Goal: Task Accomplishment & Management: Manage account settings

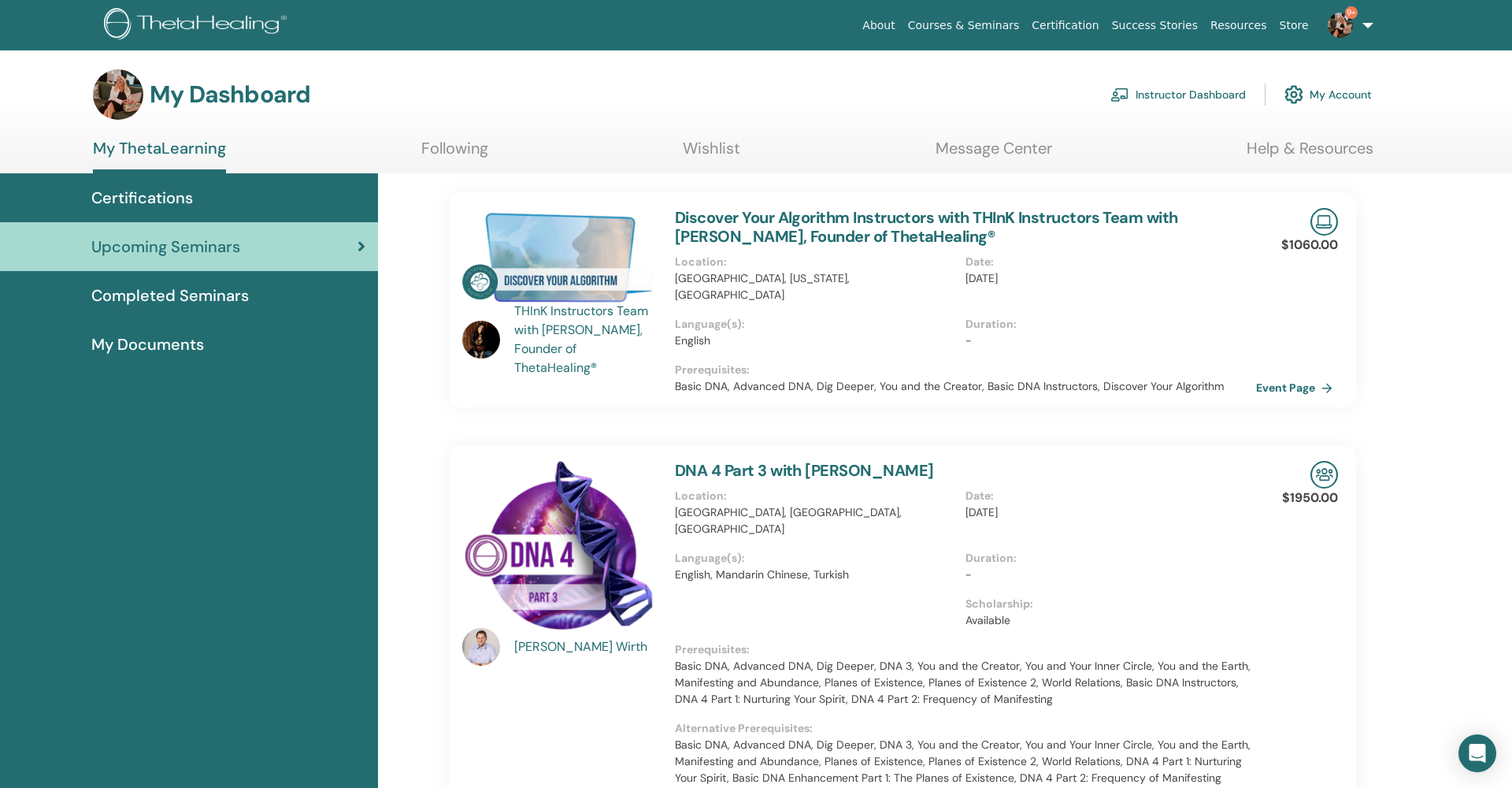
click at [1202, 95] on link "Instructor Dashboard" at bounding box center [1178, 94] width 135 height 35
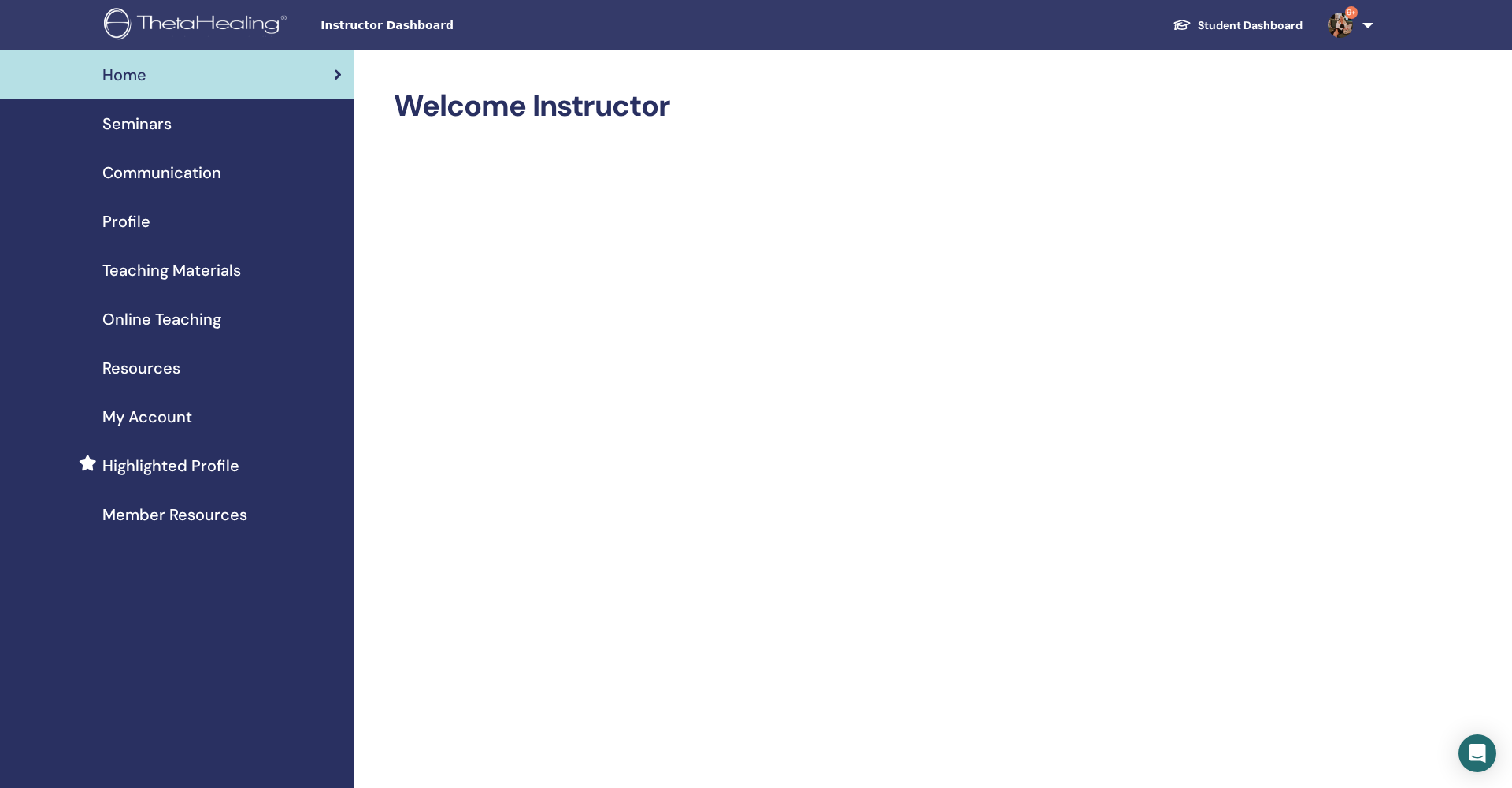
click at [141, 126] on span "Seminars" at bounding box center [137, 123] width 69 height 24
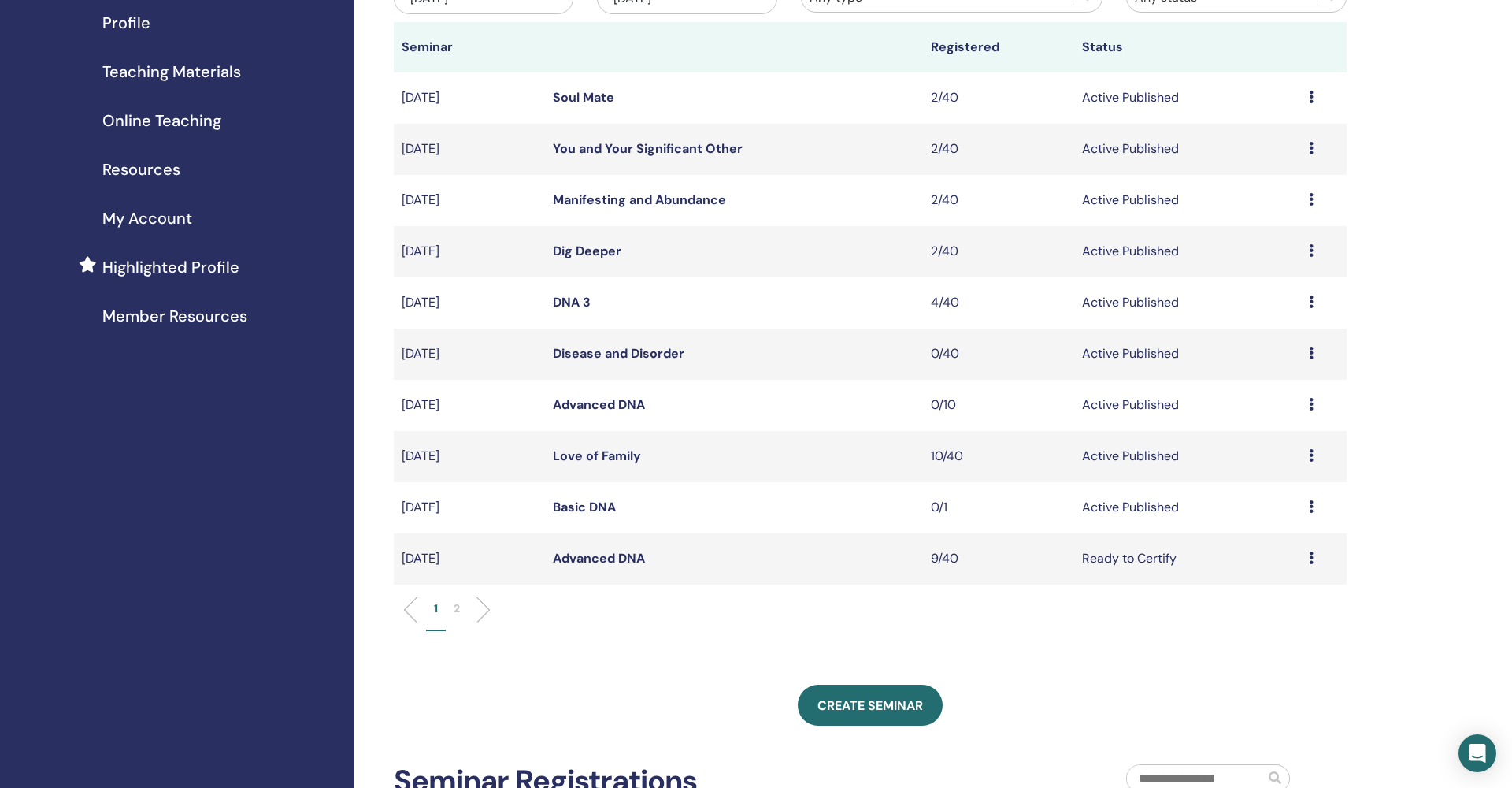
scroll to position [201, 0]
click at [602, 502] on link "Basic DNA" at bounding box center [584, 505] width 63 height 17
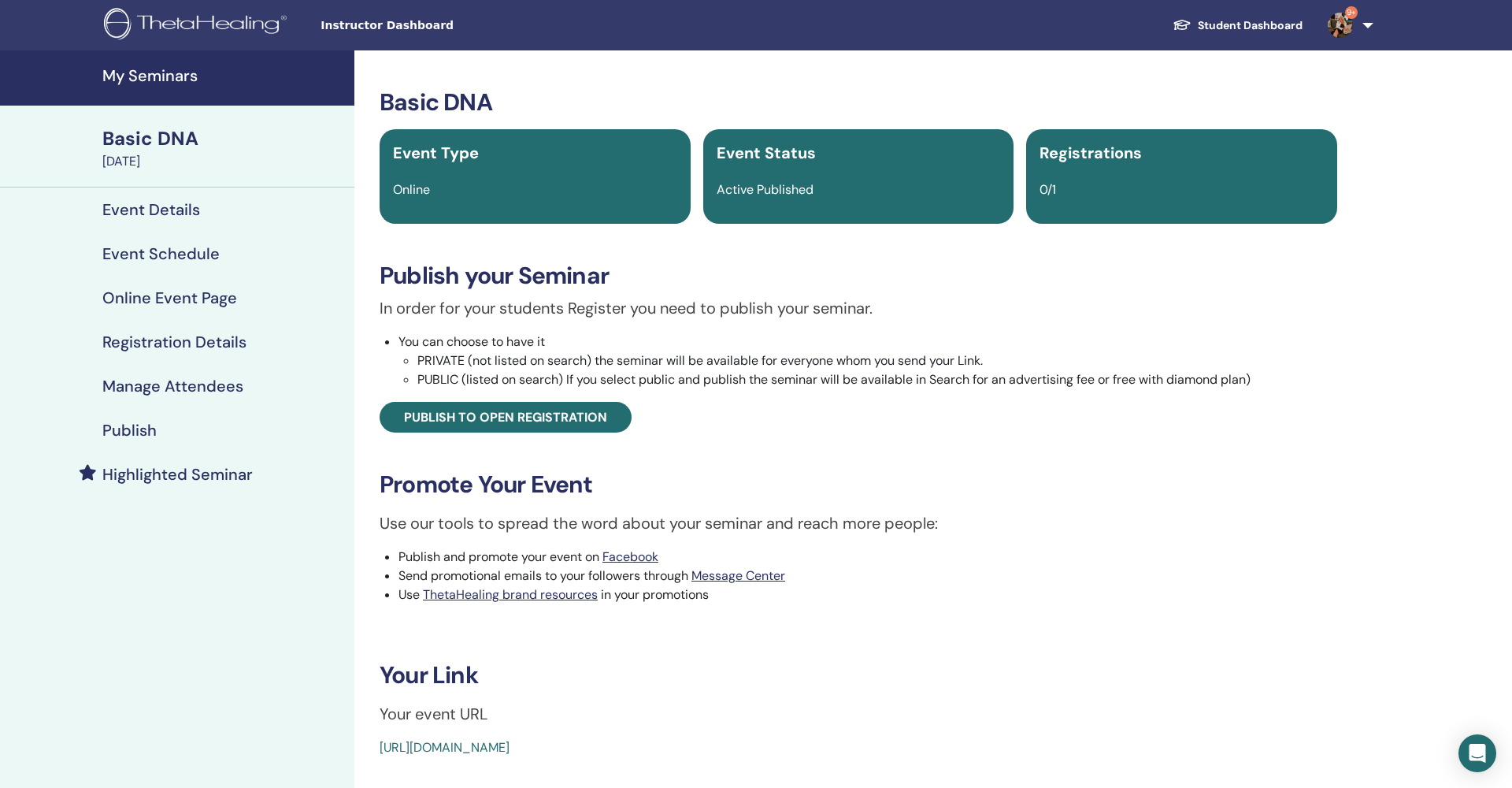
click at [210, 387] on h4 "Manage Attendees" at bounding box center [173, 386] width 141 height 19
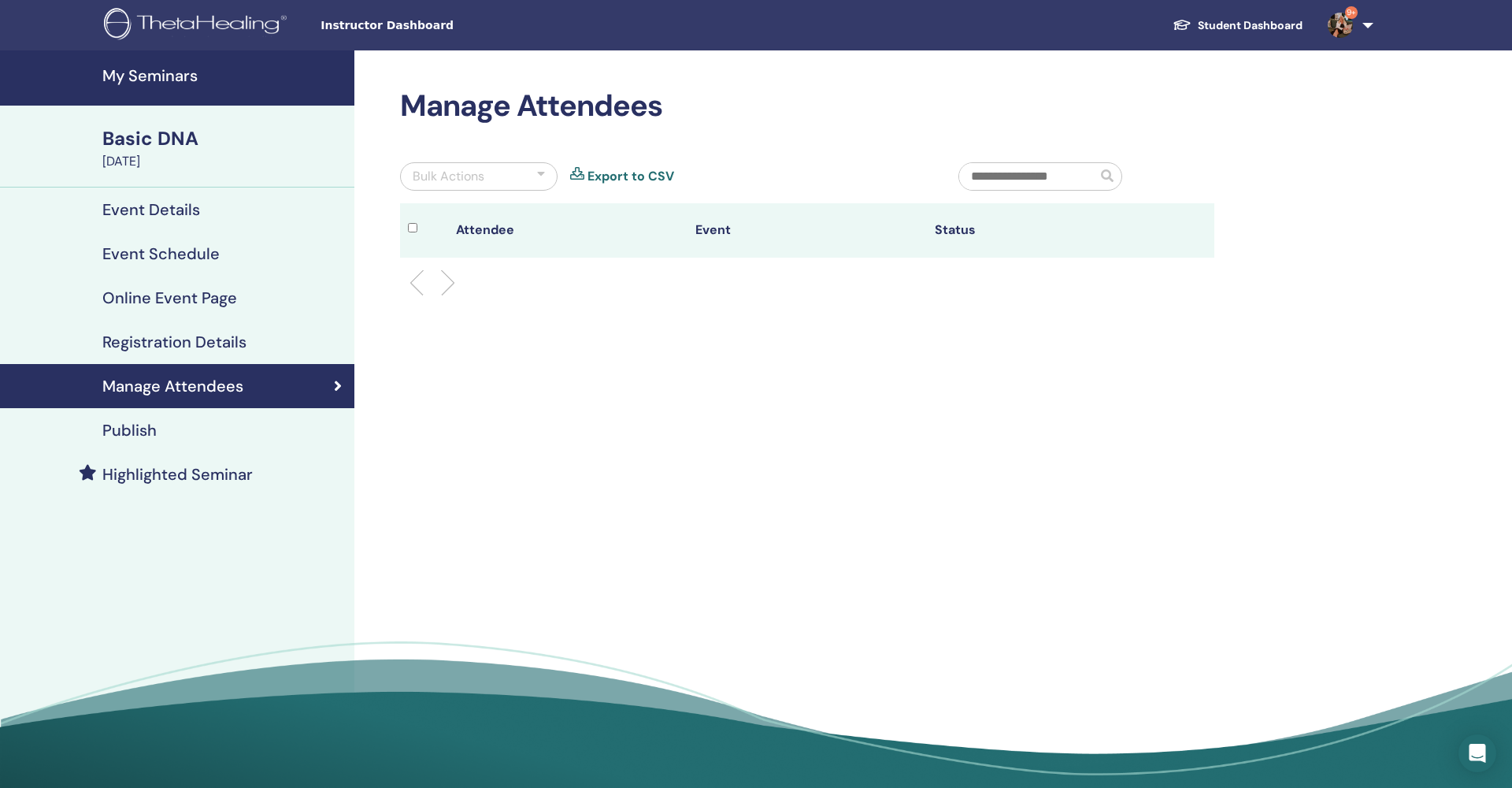
click at [188, 212] on h4 "Event Details" at bounding box center [151, 209] width 97 height 19
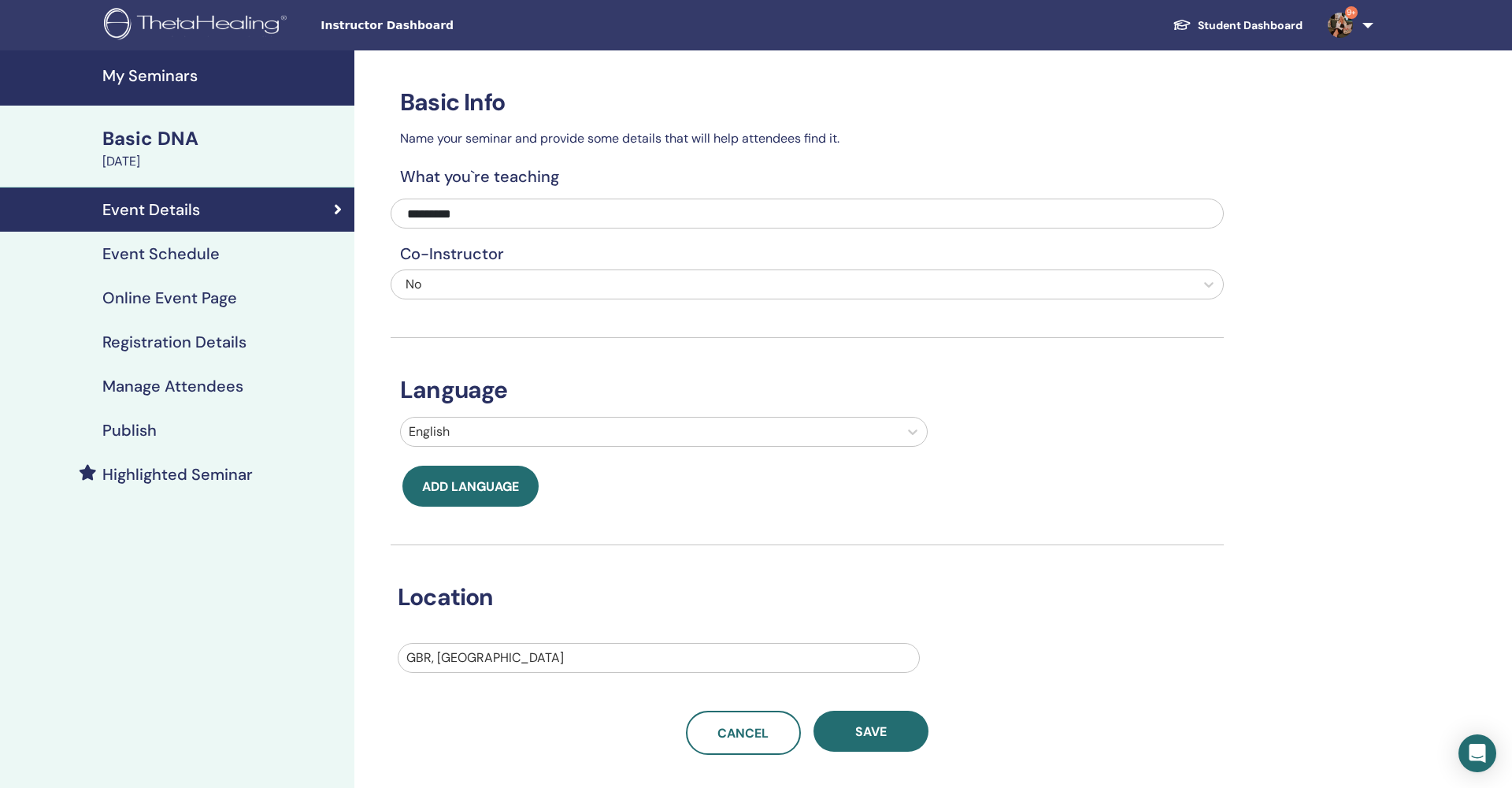
click at [194, 254] on h4 "Event Schedule" at bounding box center [161, 254] width 117 height 19
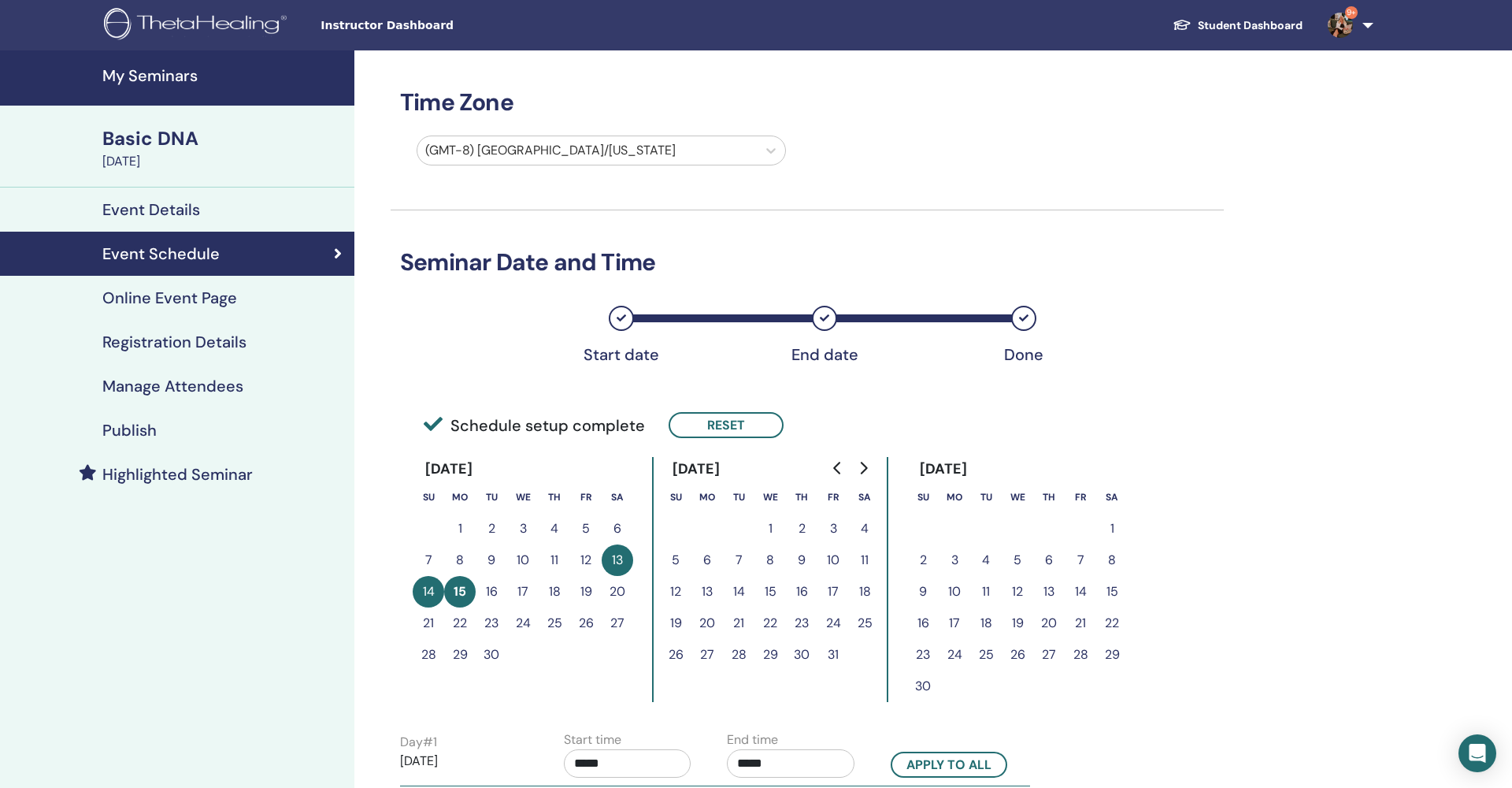
click at [185, 214] on h4 "Event Details" at bounding box center [151, 209] width 97 height 19
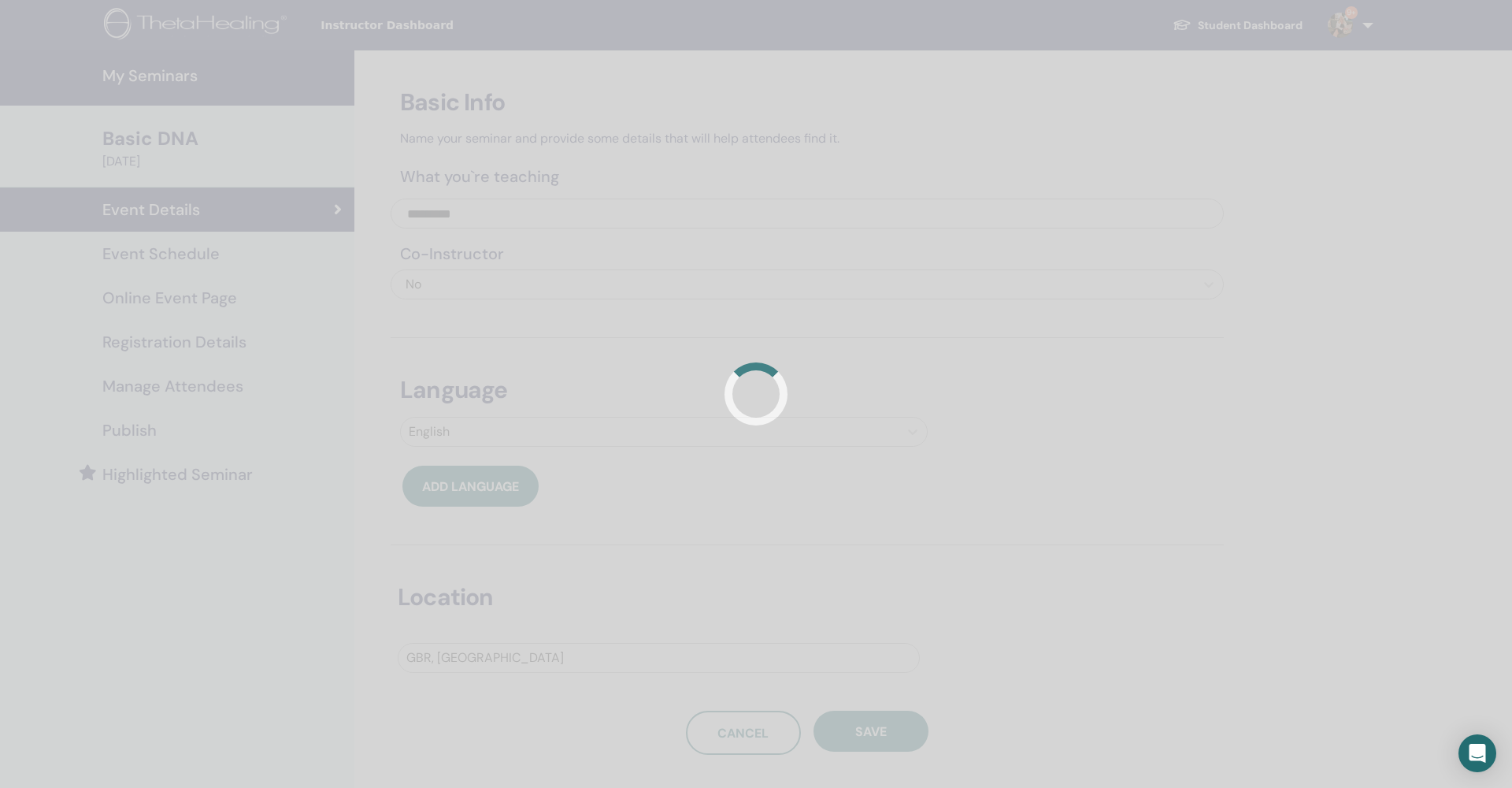
click at [174, 432] on div at bounding box center [756, 394] width 1512 height 788
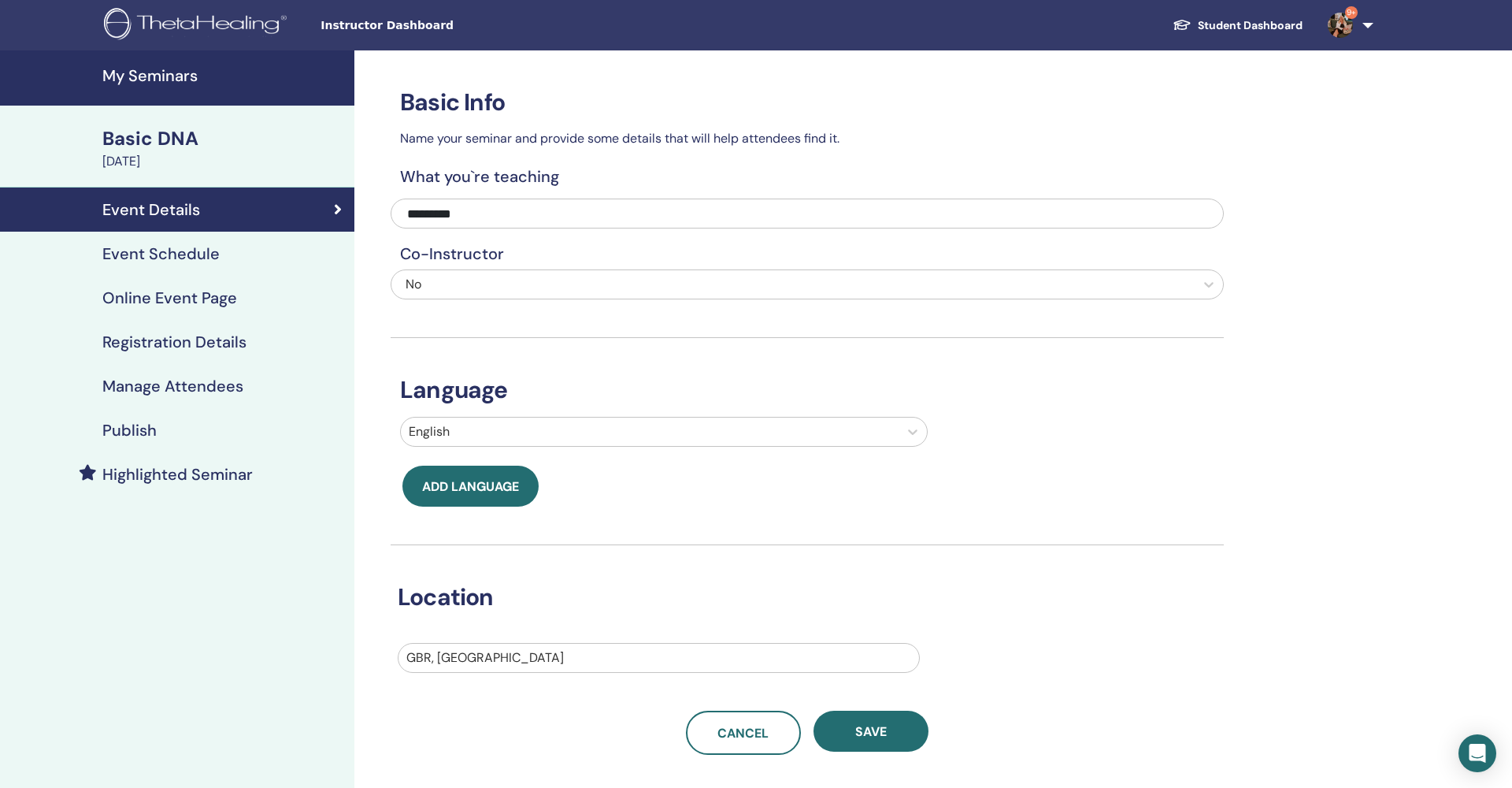
click at [172, 433] on div "Publish" at bounding box center [177, 430] width 329 height 19
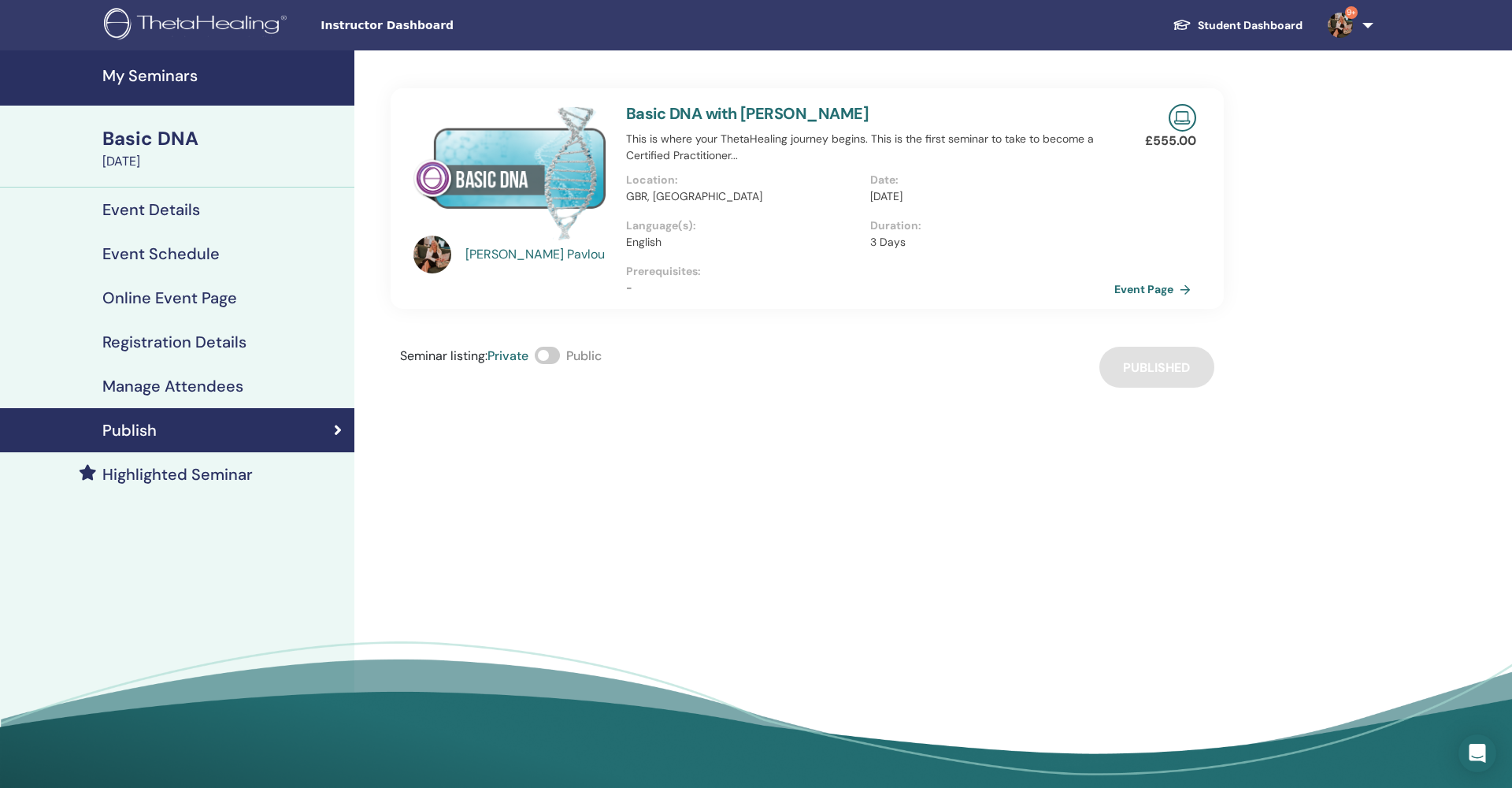
click at [196, 387] on h4 "Manage Attendees" at bounding box center [173, 386] width 141 height 19
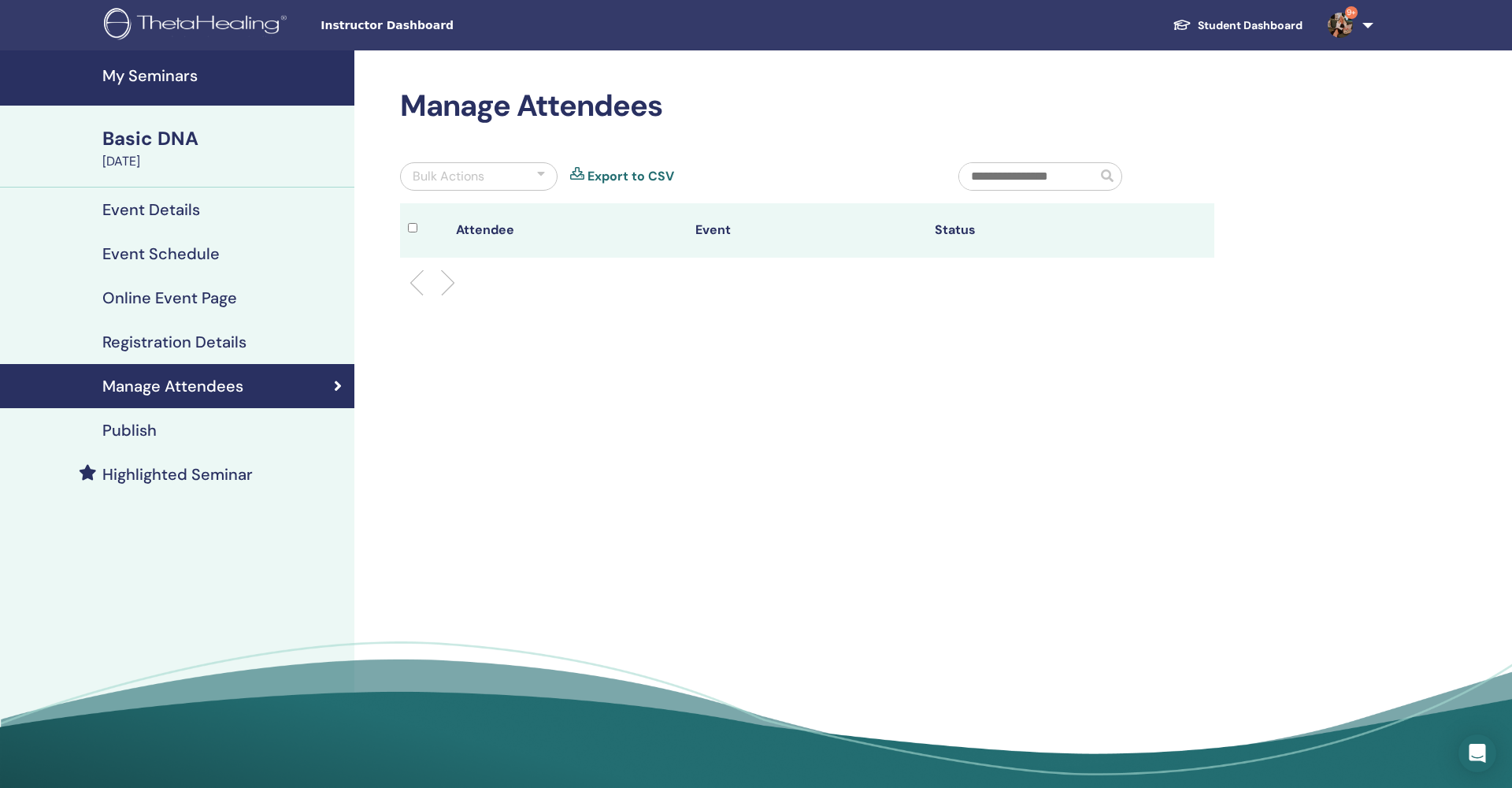
click at [192, 255] on h4 "Event Schedule" at bounding box center [161, 254] width 117 height 19
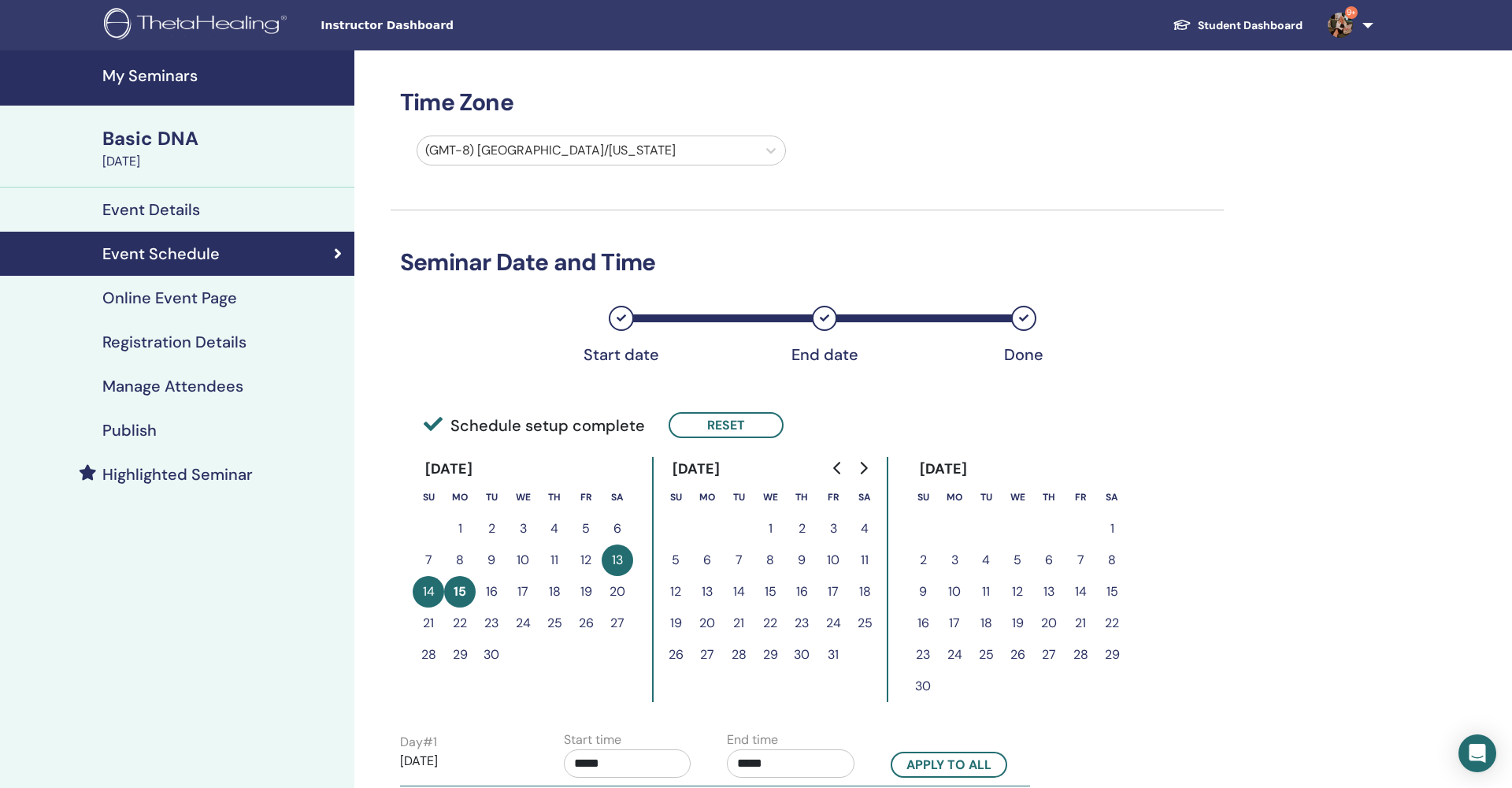
click at [179, 212] on h4 "Event Details" at bounding box center [151, 209] width 97 height 19
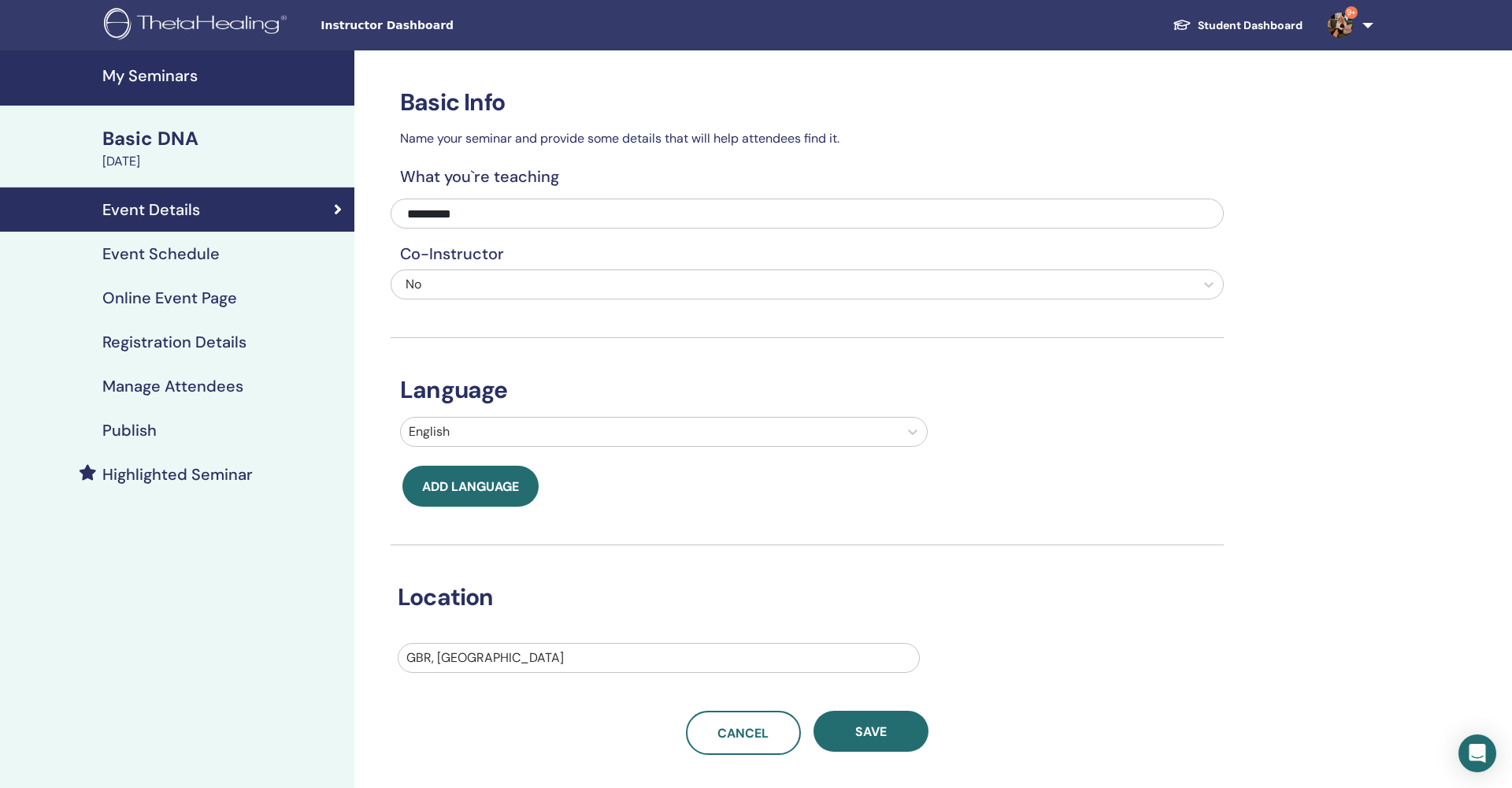
click at [200, 338] on h4 "Registration Details" at bounding box center [174, 341] width 145 height 19
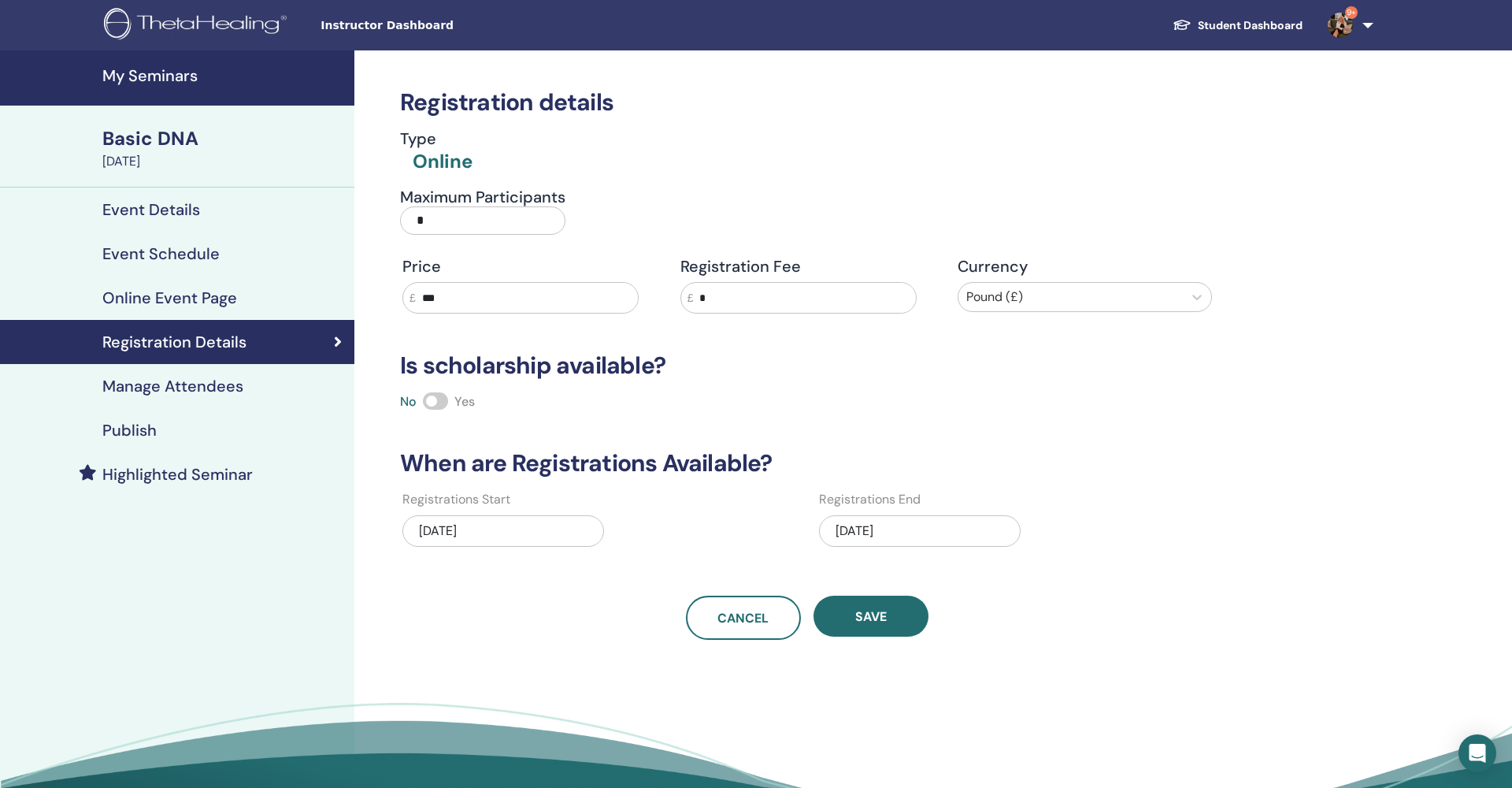
click at [201, 392] on h4 "Manage Attendees" at bounding box center [173, 386] width 141 height 19
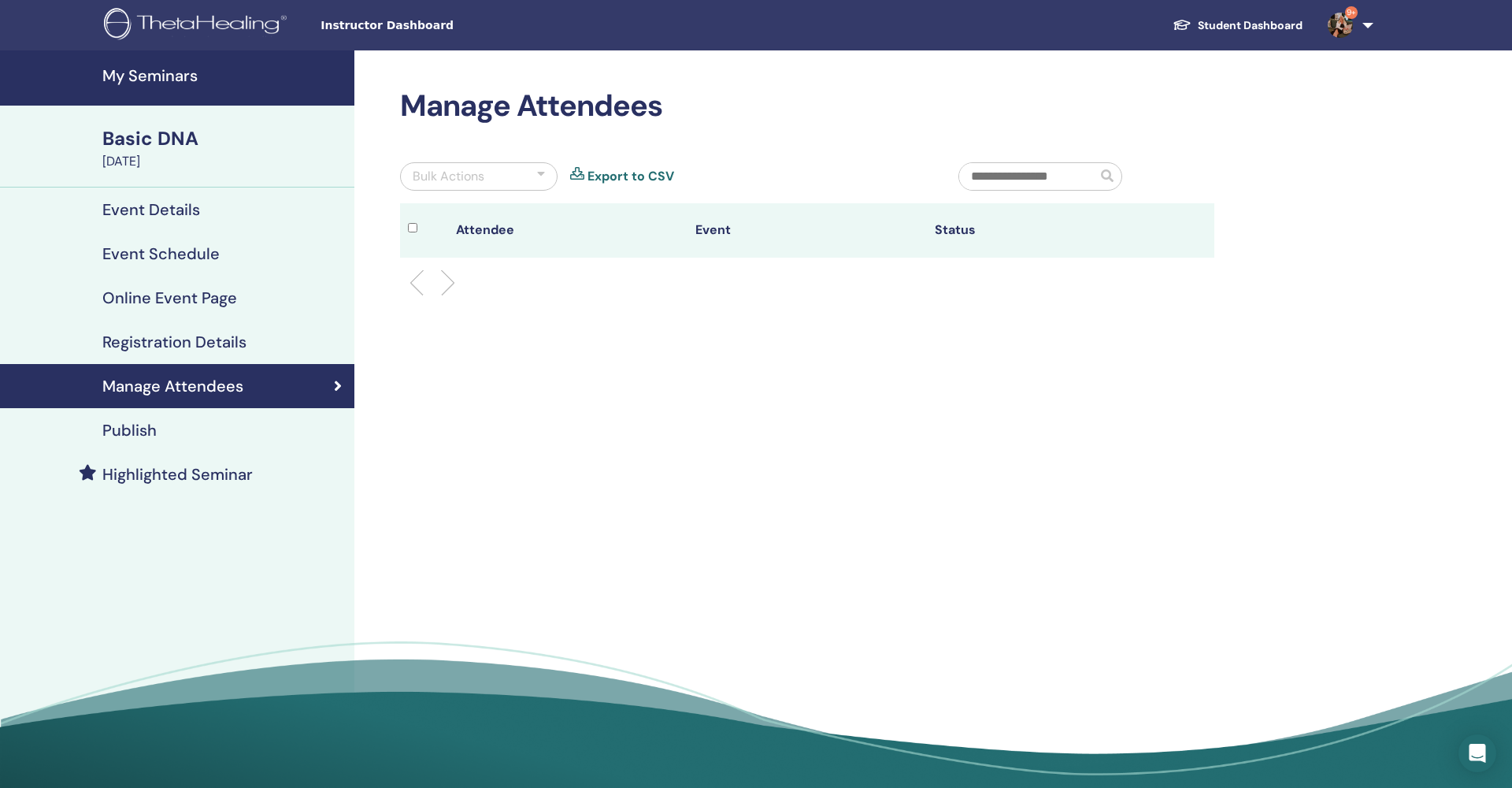
click at [151, 138] on div "Basic DNA" at bounding box center [224, 139] width 243 height 26
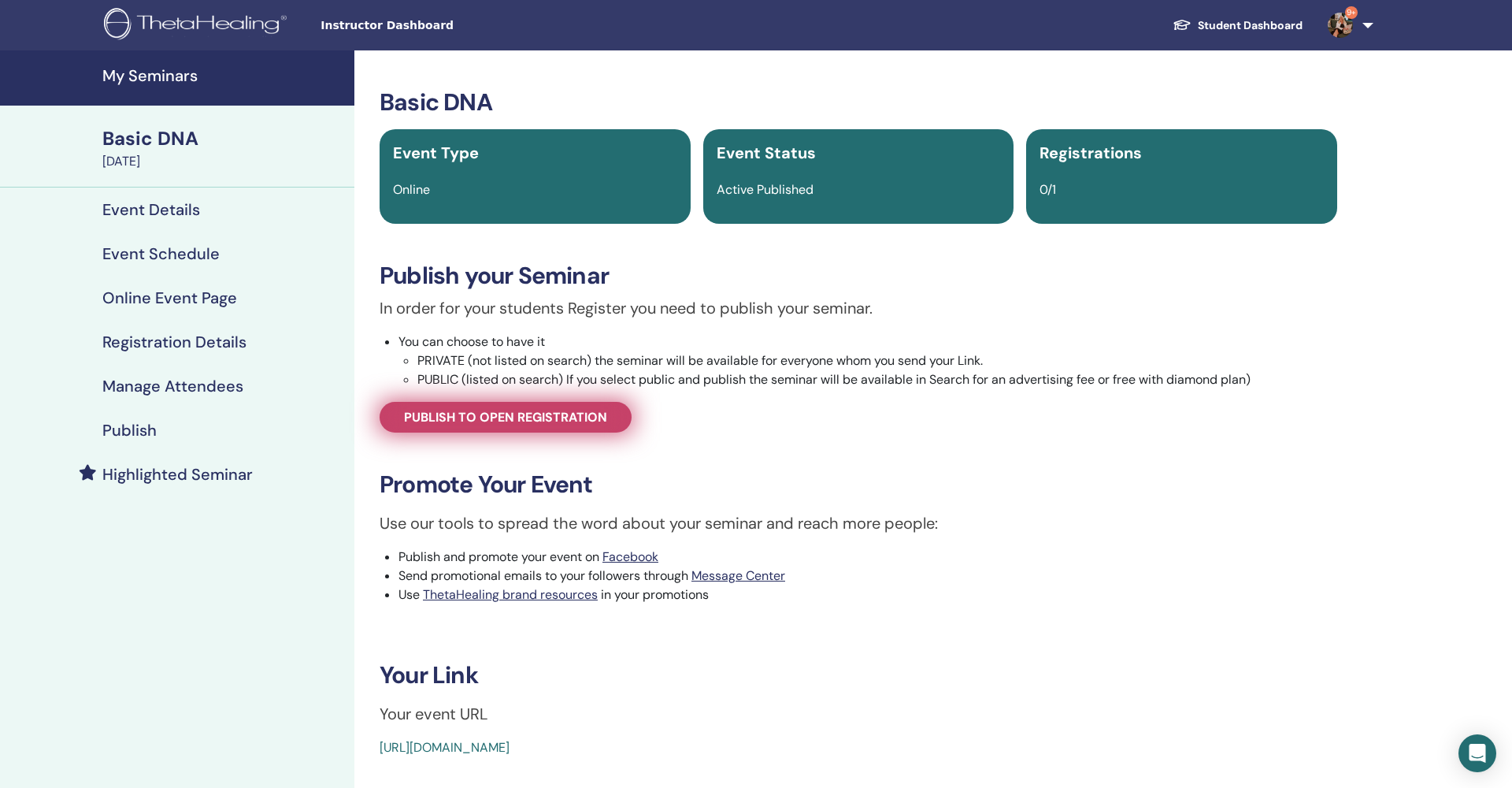
click at [489, 420] on span "Publish to open registration" at bounding box center [505, 417] width 203 height 17
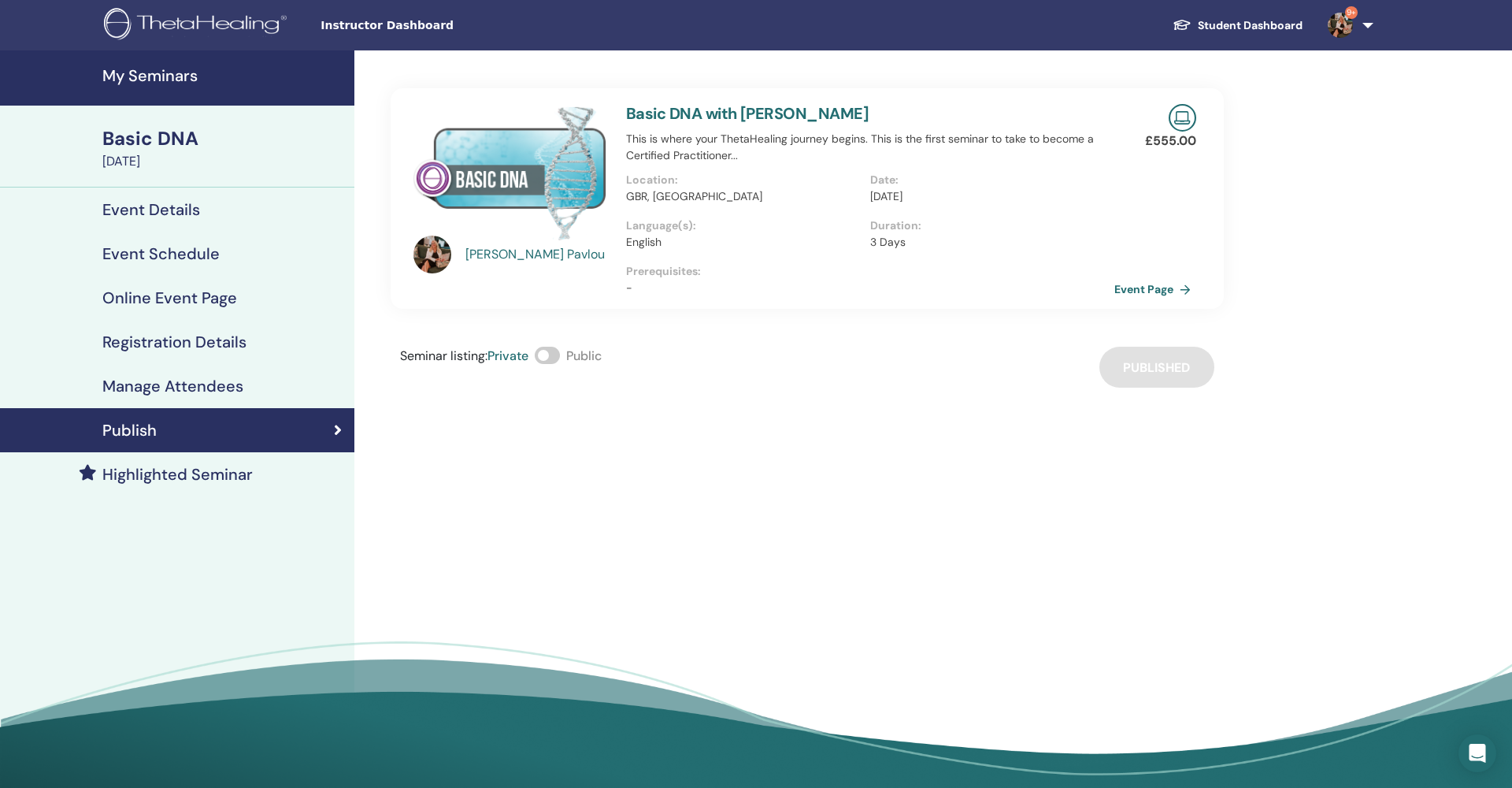
click at [554, 356] on span at bounding box center [547, 355] width 26 height 17
click at [187, 382] on h4 "Manage Attendees" at bounding box center [173, 386] width 141 height 19
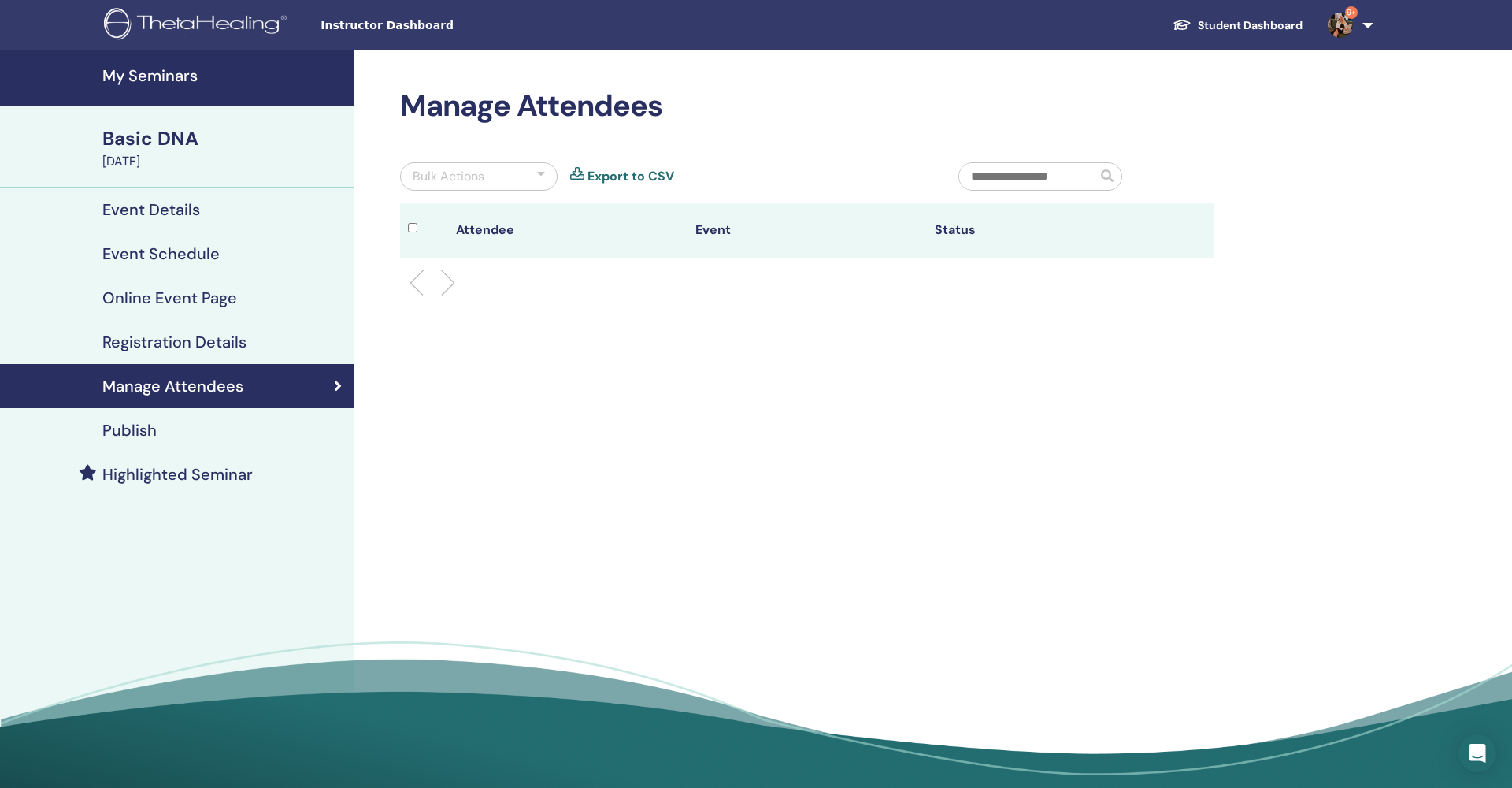
click at [178, 68] on h4 "My Seminars" at bounding box center [224, 75] width 243 height 19
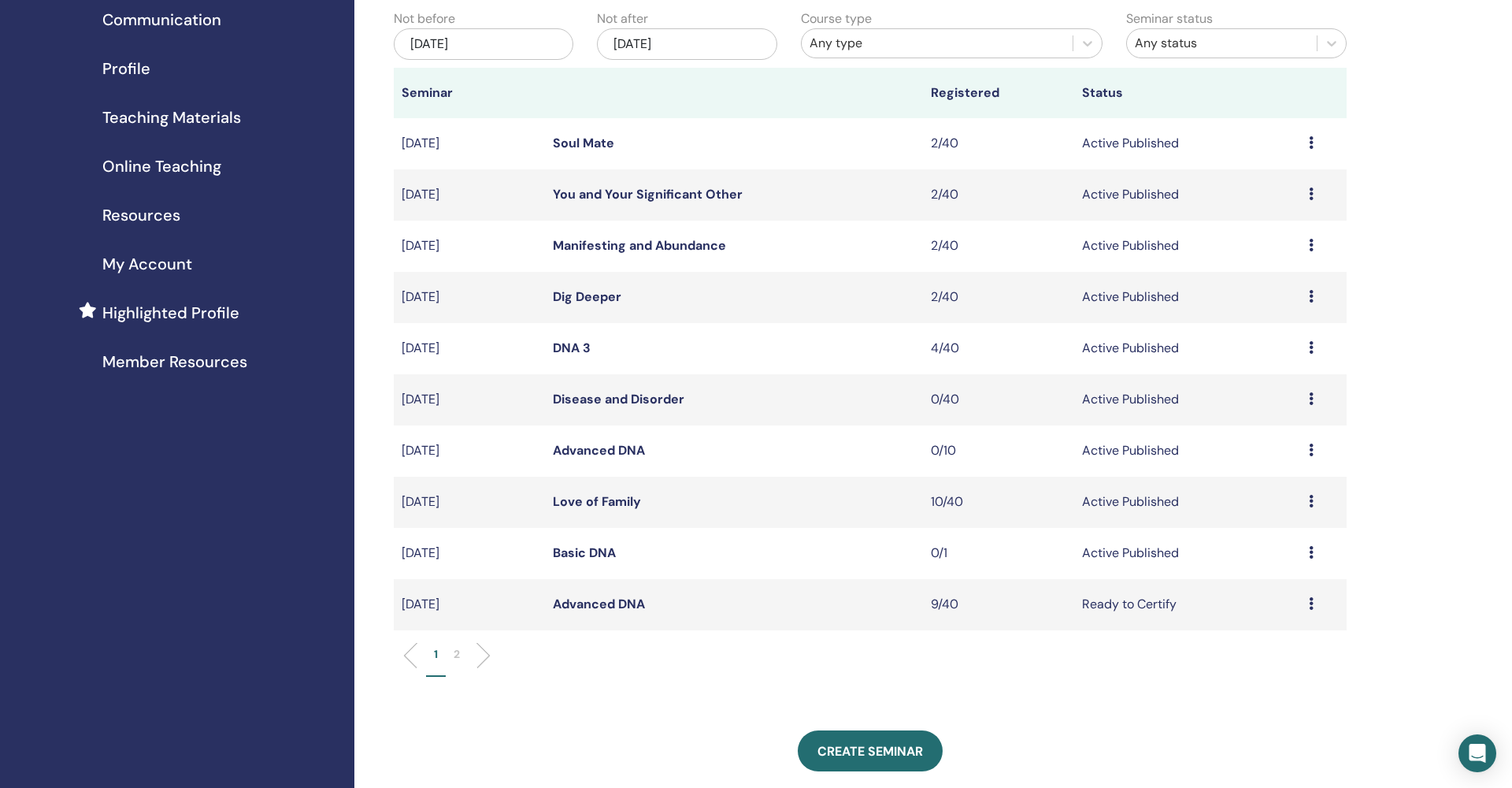
scroll to position [169, 0]
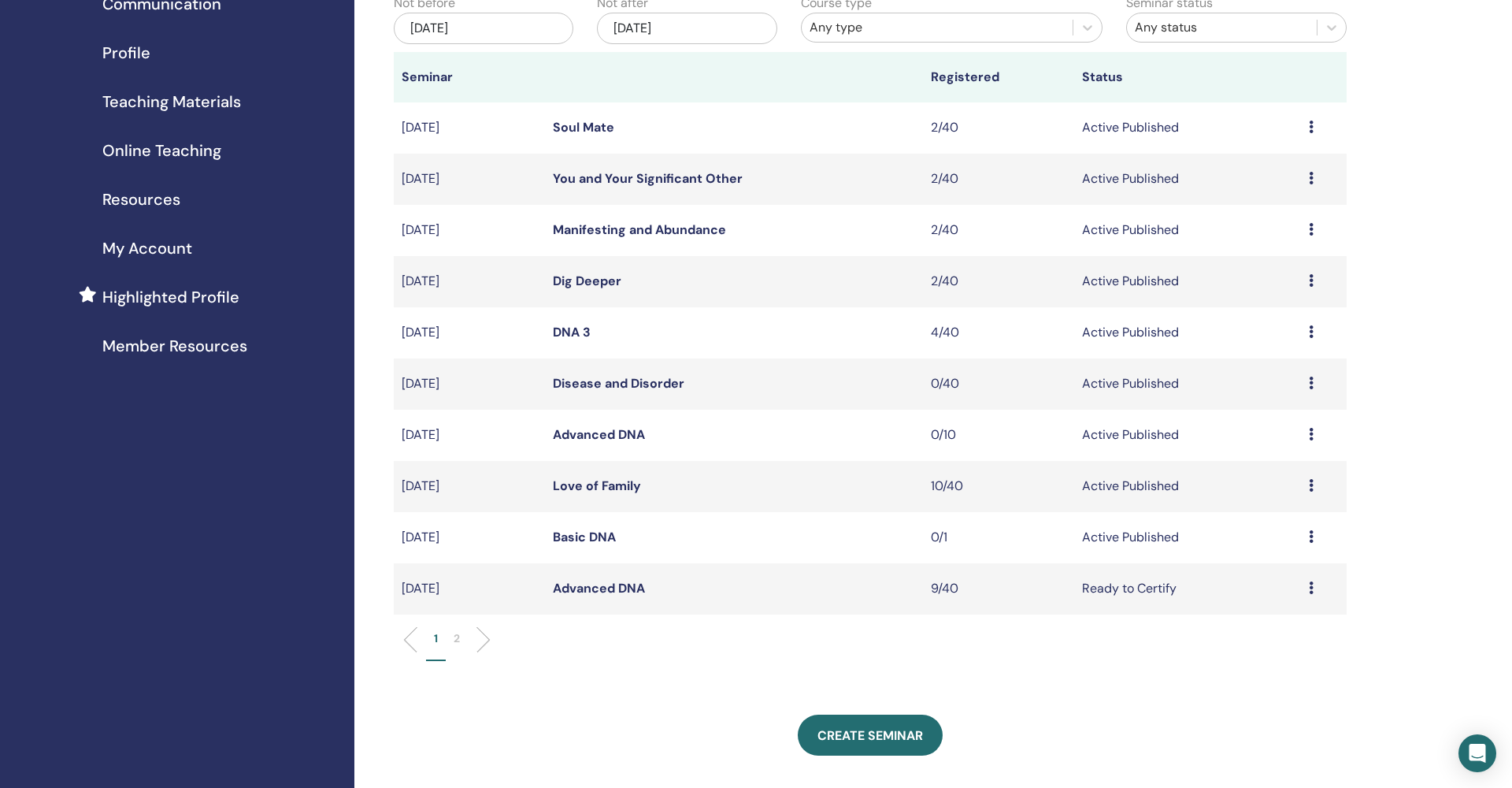
click at [598, 534] on link "Basic DNA" at bounding box center [584, 537] width 63 height 17
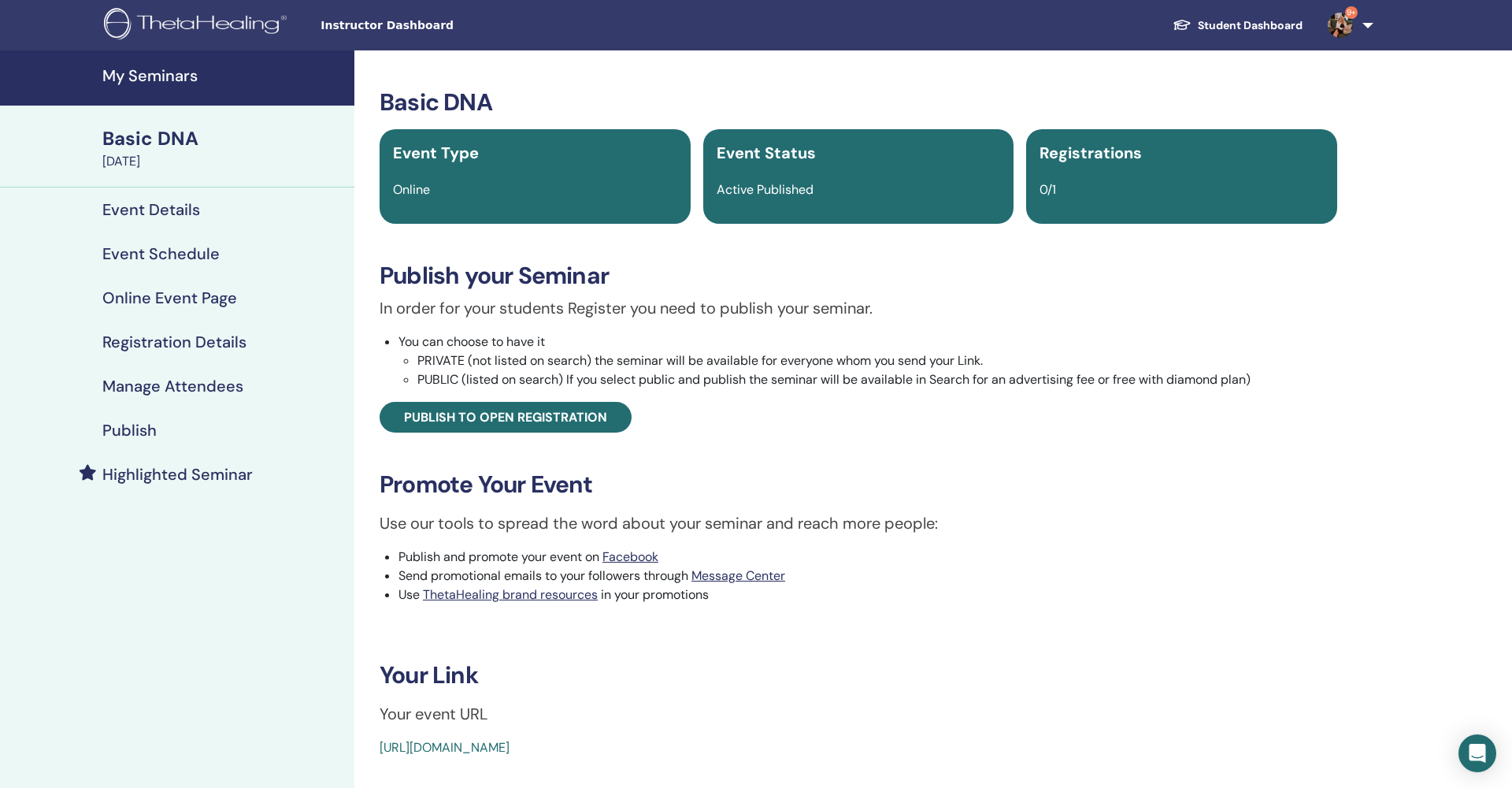
click at [175, 385] on h4 "Manage Attendees" at bounding box center [173, 386] width 141 height 19
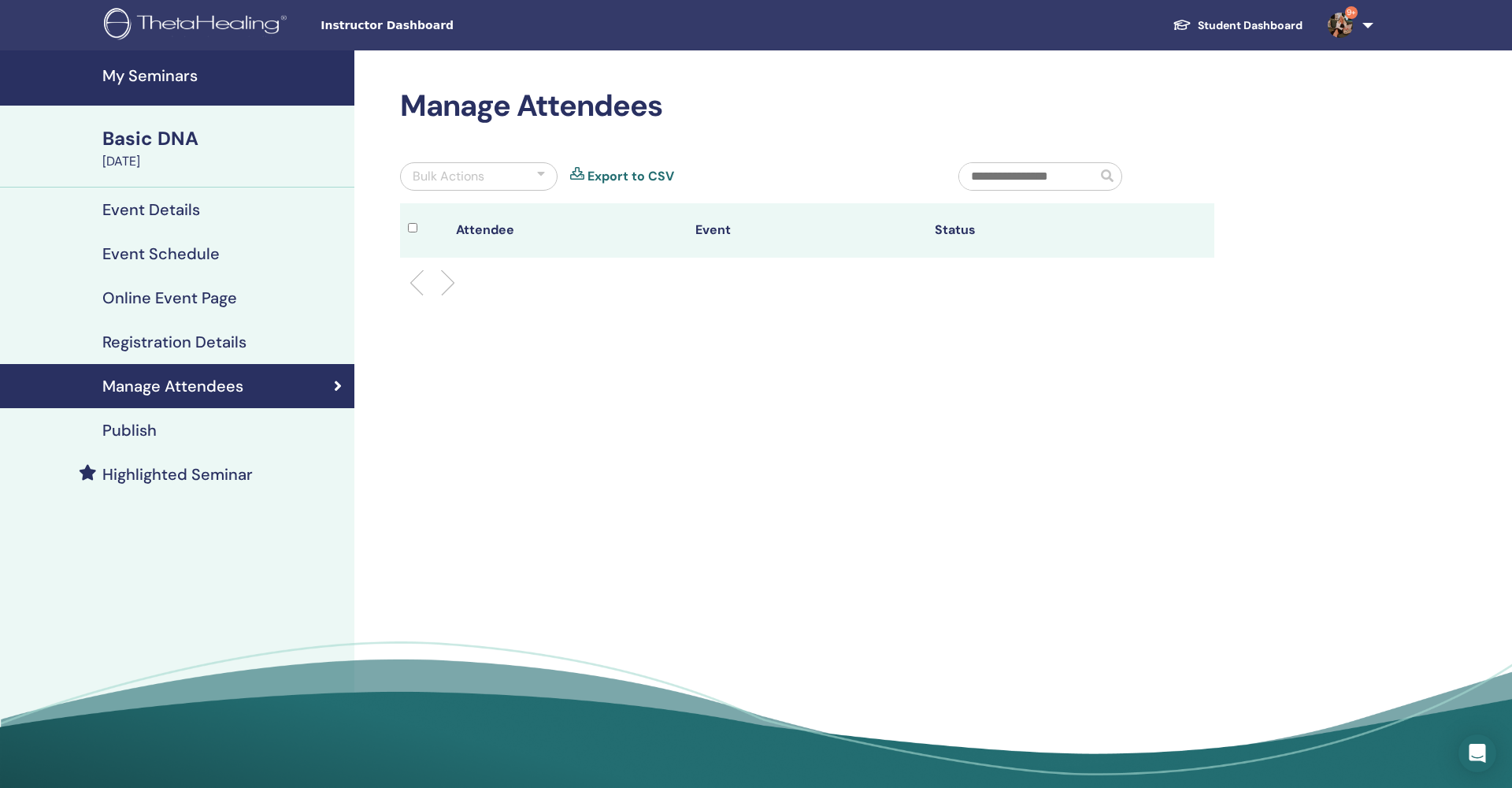
click at [154, 434] on h4 "Publish" at bounding box center [130, 430] width 55 height 19
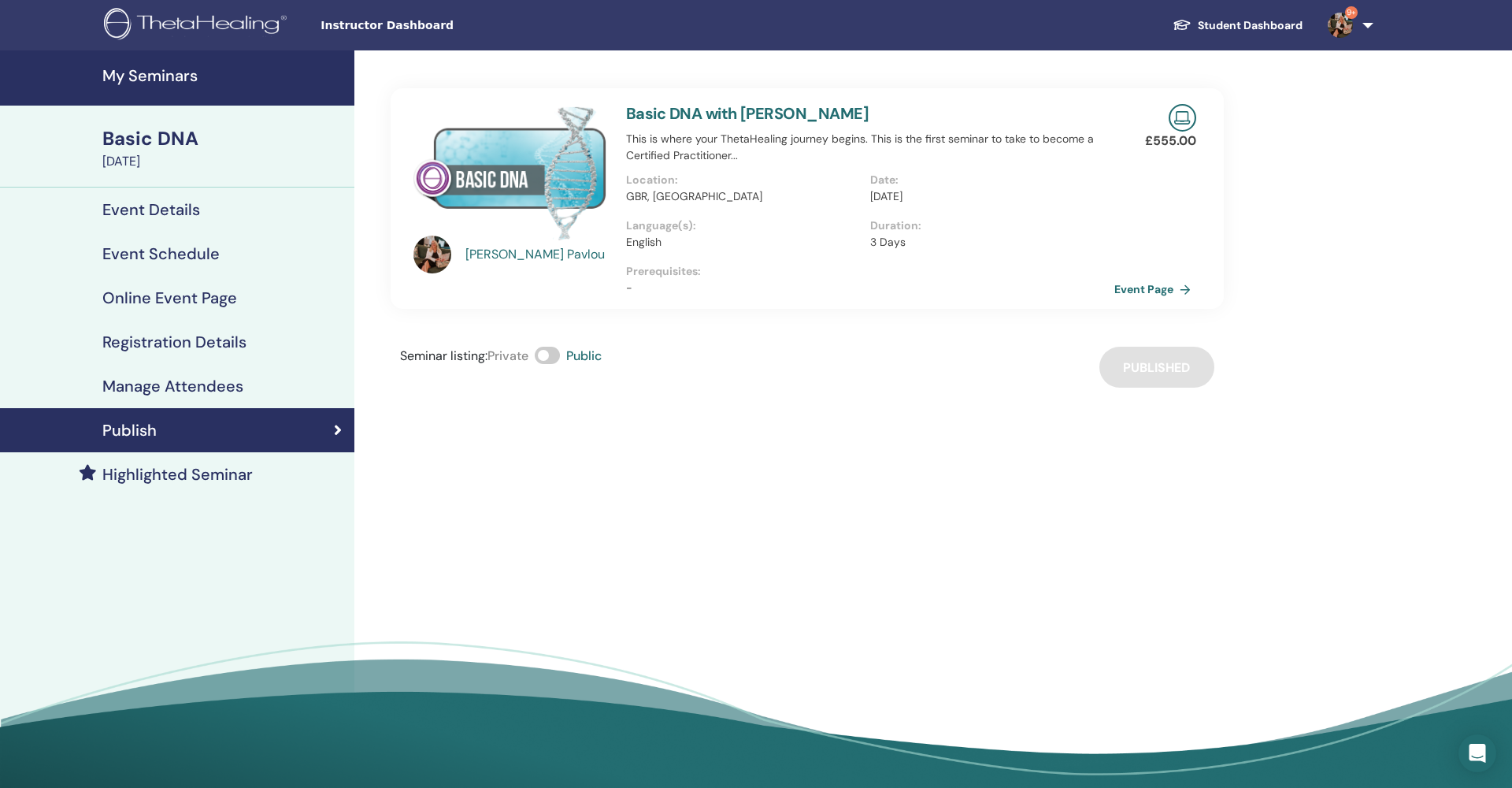
click at [1345, 31] on img at bounding box center [1340, 25] width 26 height 26
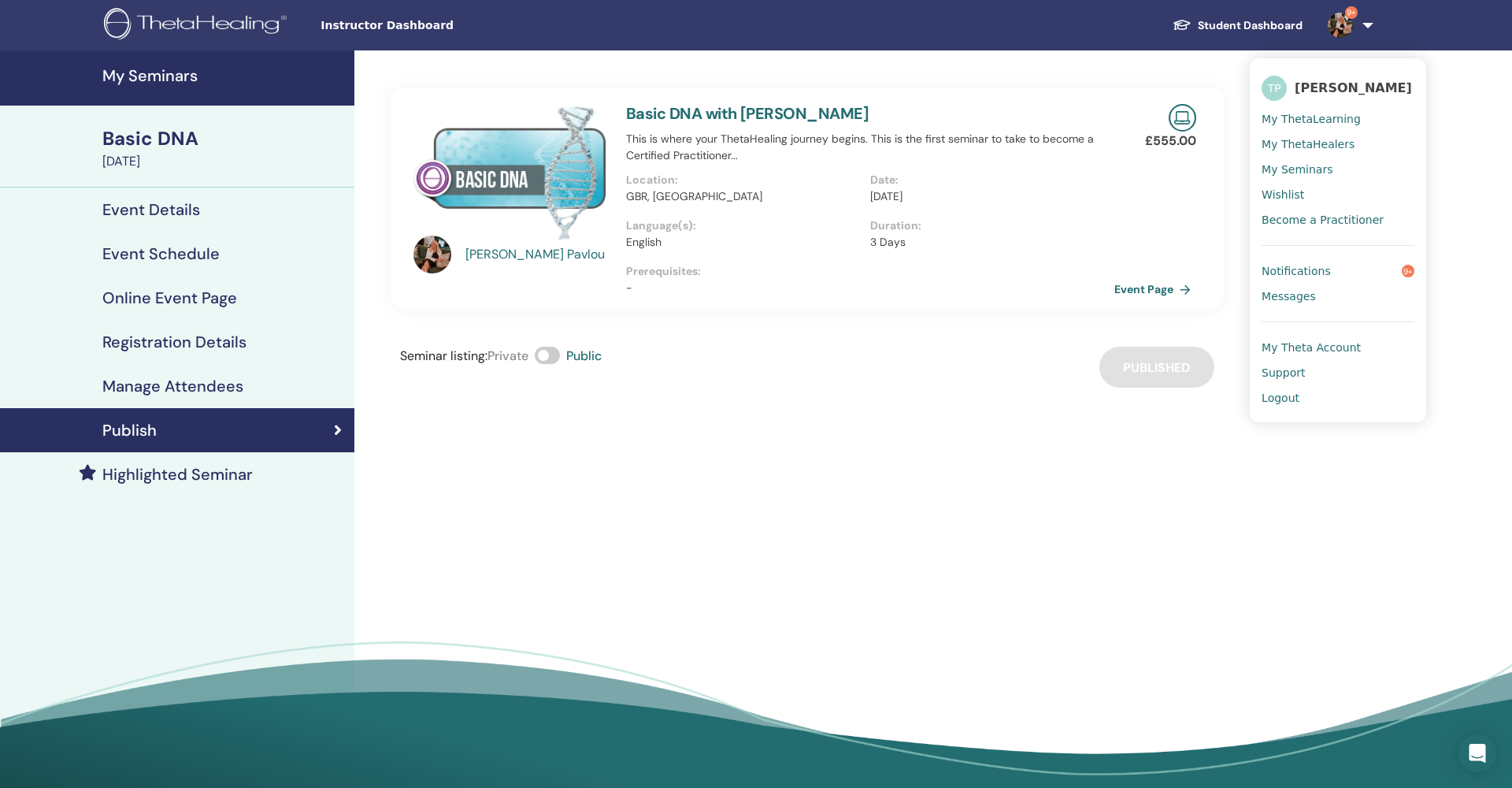
click at [1284, 399] on span "Logout" at bounding box center [1281, 397] width 38 height 14
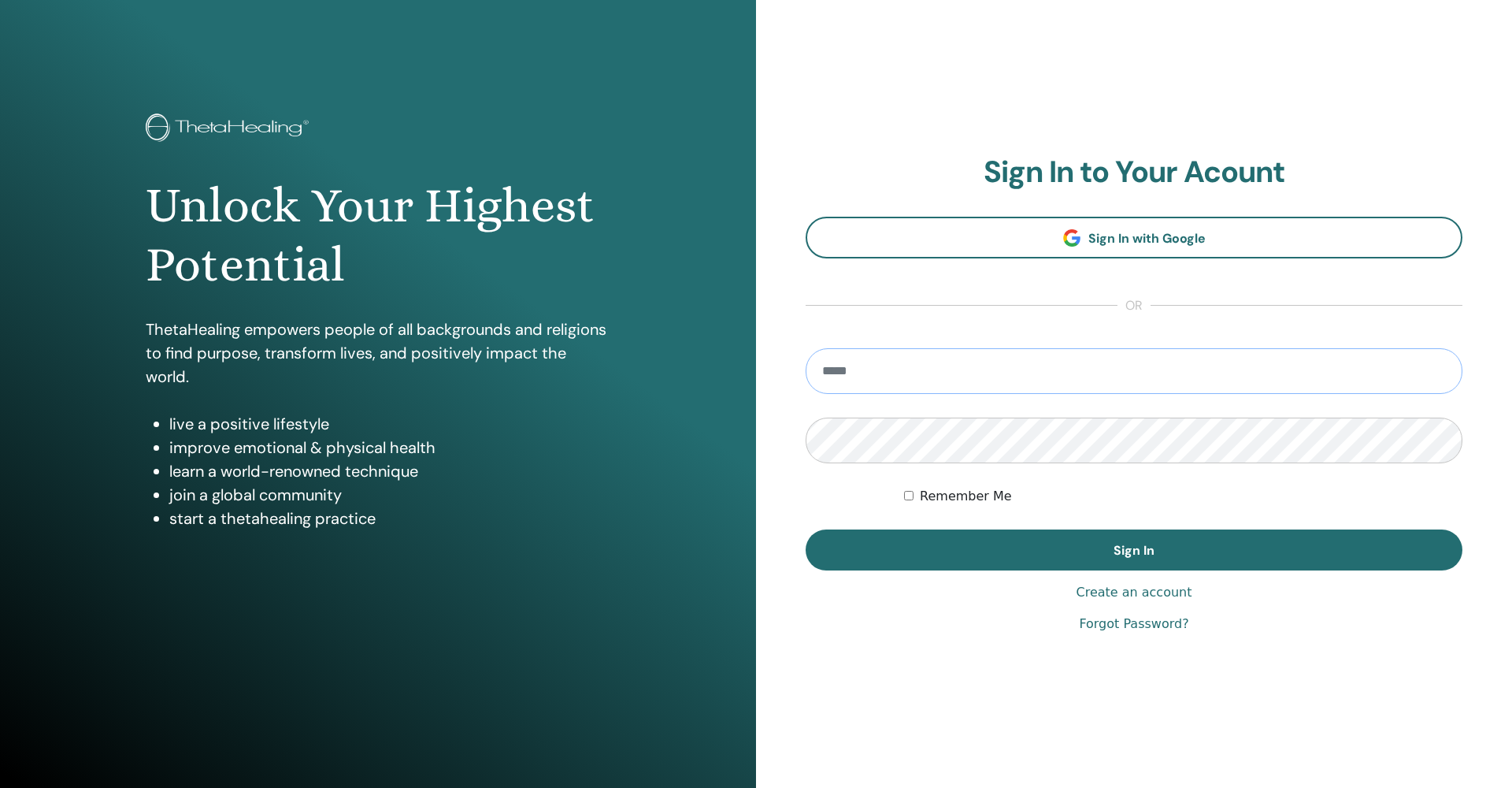
type input "**********"
click at [1134, 550] on button "Sign In" at bounding box center [1134, 550] width 656 height 41
